Goal: Find specific page/section: Find specific page/section

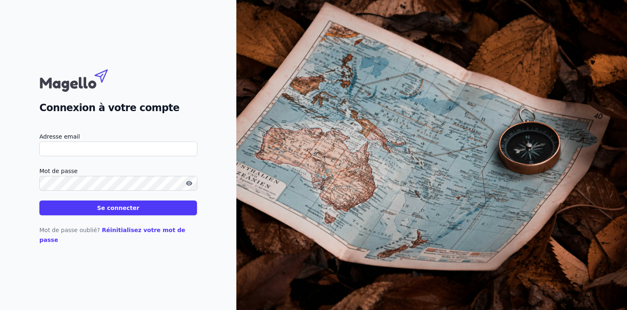
type input "[EMAIL_ADDRESS][DOMAIN_NAME]"
click at [99, 213] on button "Se connecter" at bounding box center [118, 208] width 158 height 15
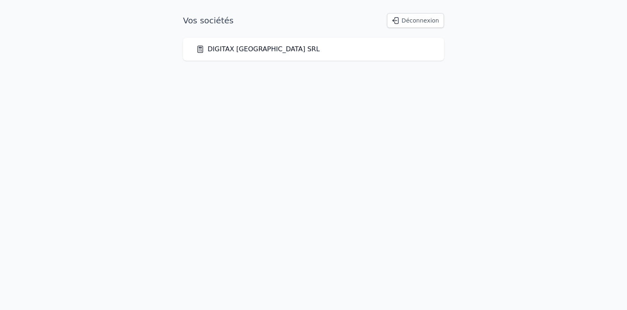
click at [237, 51] on link "DIGITAX [GEOGRAPHIC_DATA] SRL" at bounding box center [258, 49] width 124 height 10
